Goal: Complete application form

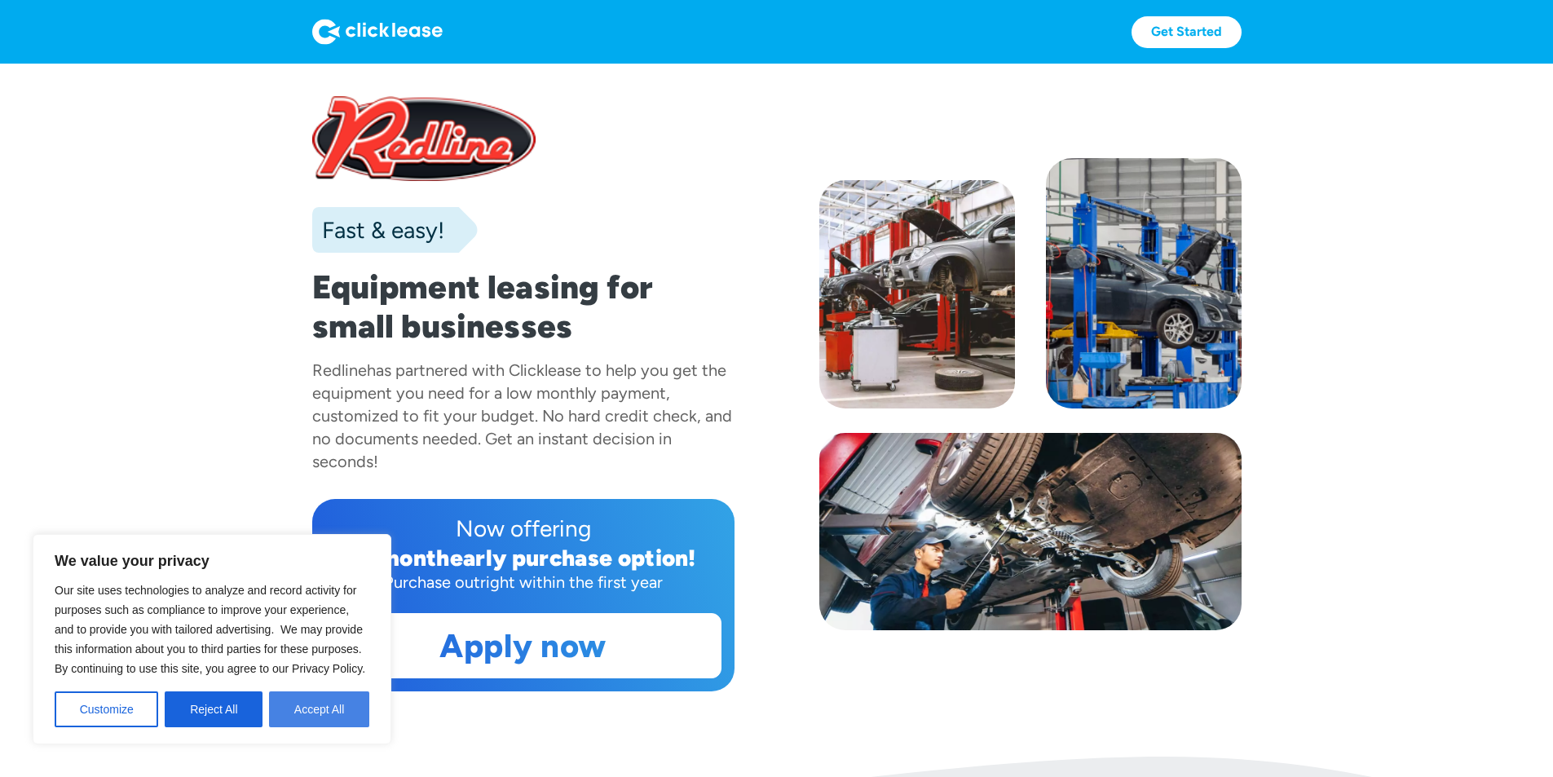
click at [342, 703] on button "Accept All" at bounding box center [319, 710] width 100 height 36
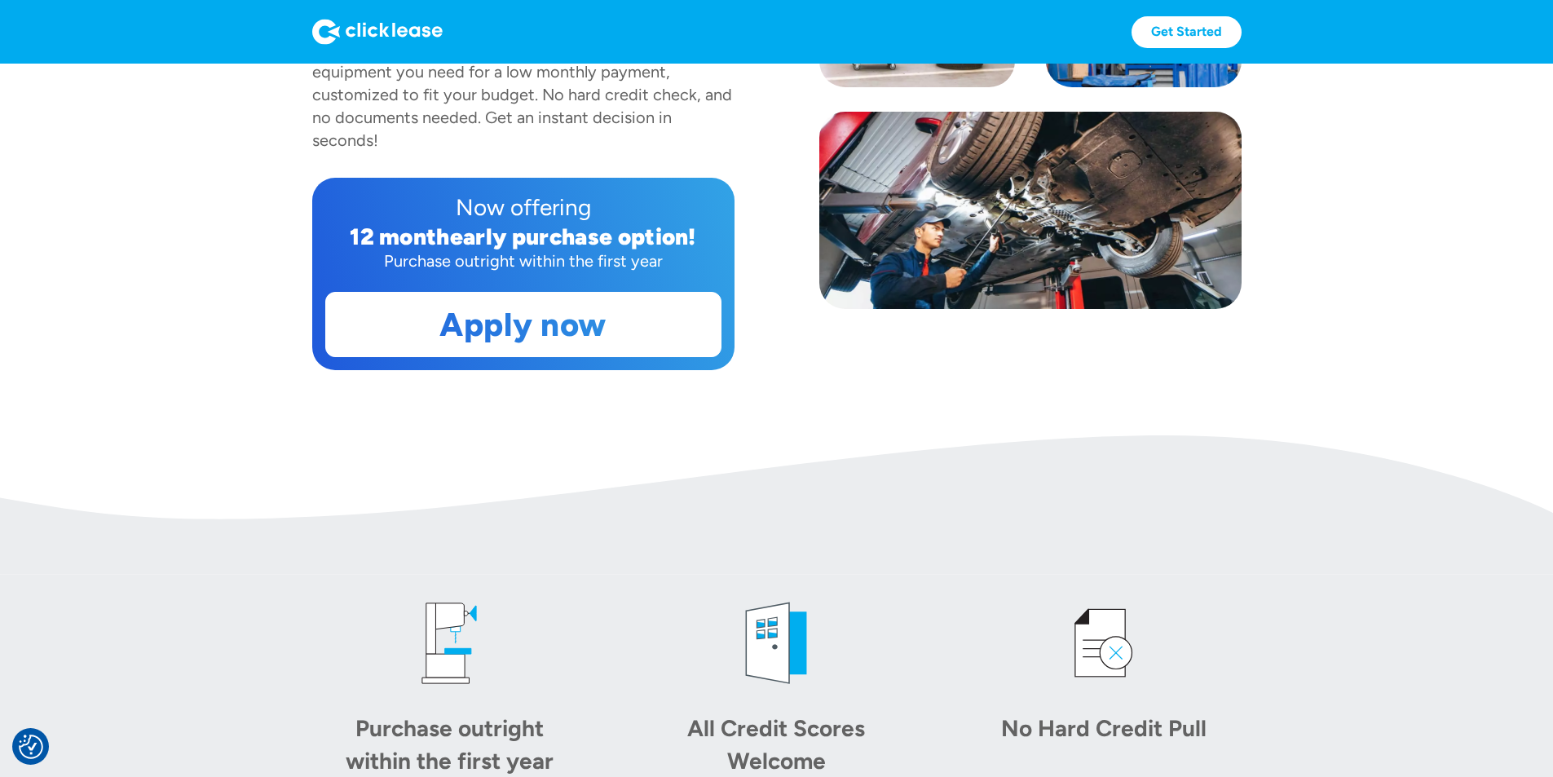
scroll to position [326, 0]
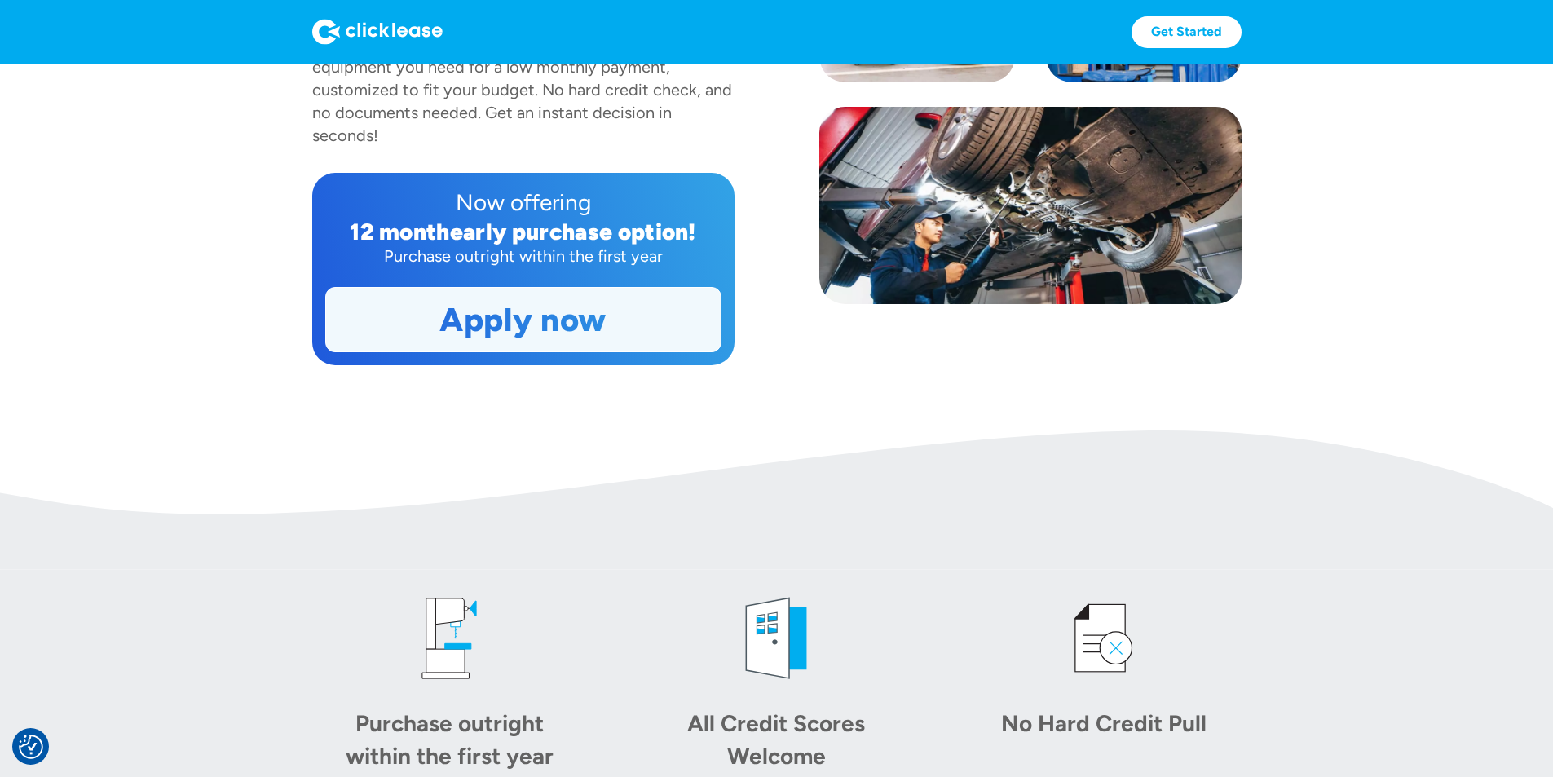
click at [480, 351] on link "Apply now" at bounding box center [523, 320] width 395 height 64
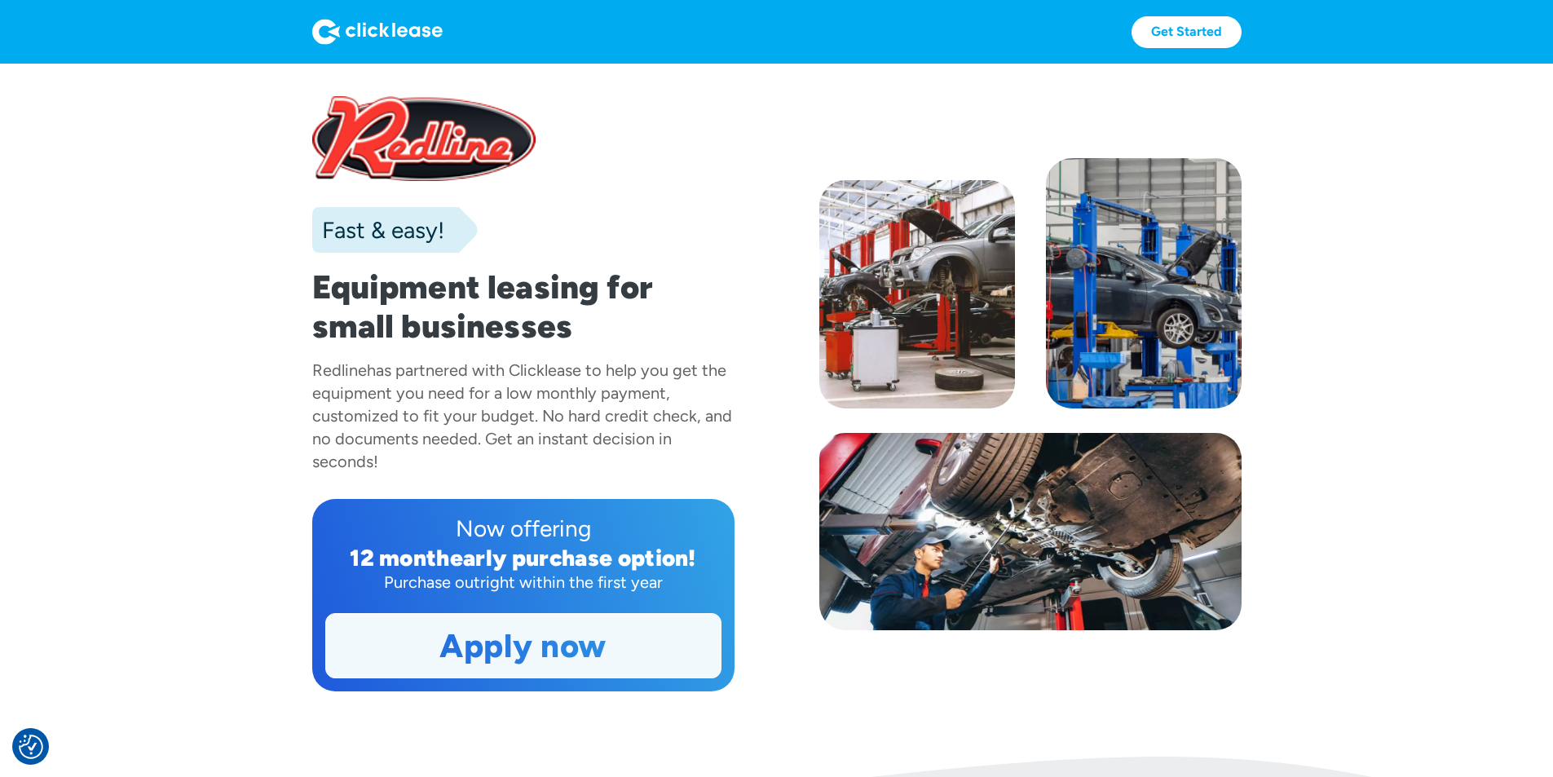
click at [460, 678] on link "Apply now" at bounding box center [523, 646] width 395 height 64
